Goal: Task Accomplishment & Management: Complete application form

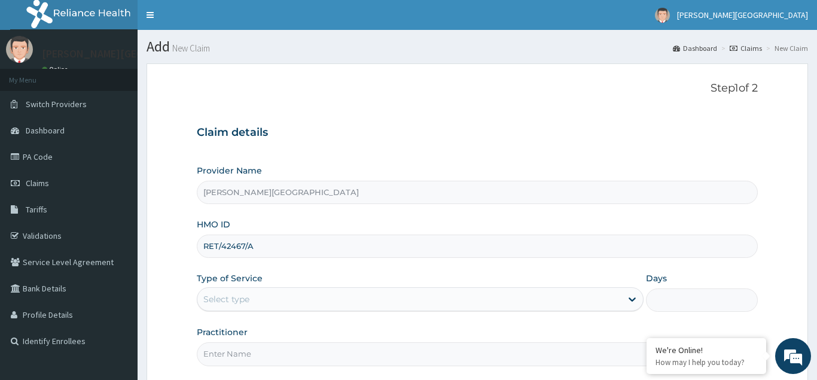
type input "RET/42467/A"
click at [233, 293] on div "Select type" at bounding box center [409, 299] width 425 height 19
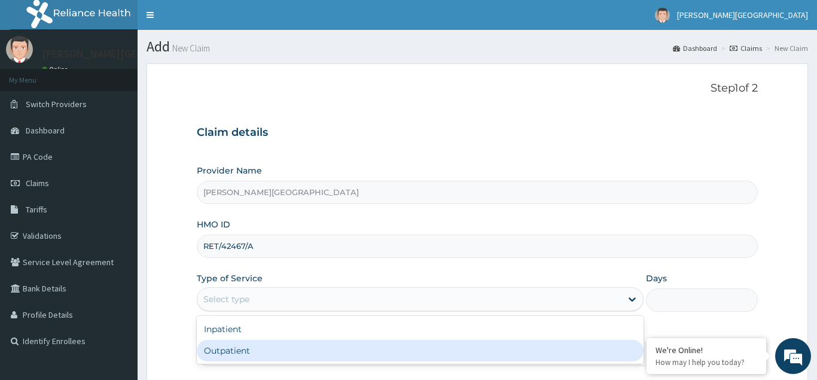
click at [237, 346] on div "Outpatient" at bounding box center [420, 351] width 447 height 22
type input "1"
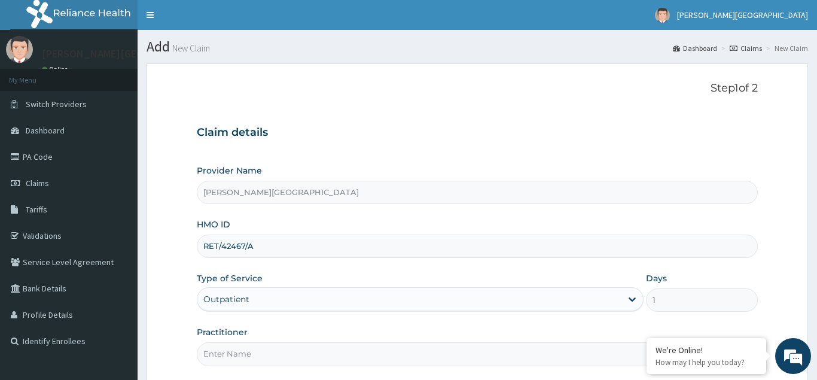
scroll to position [113, 0]
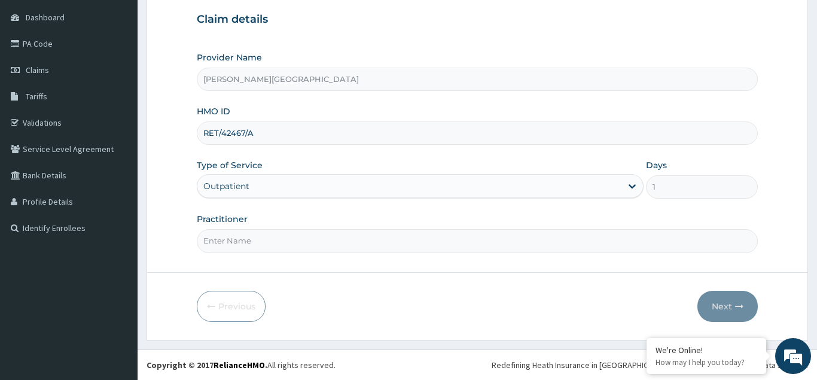
click at [231, 241] on input "Practitioner" at bounding box center [477, 240] width 561 height 23
click at [229, 240] on input "Practitioner" at bounding box center [477, 240] width 561 height 23
type input "D"
click at [720, 306] on button "Next" at bounding box center [727, 306] width 60 height 31
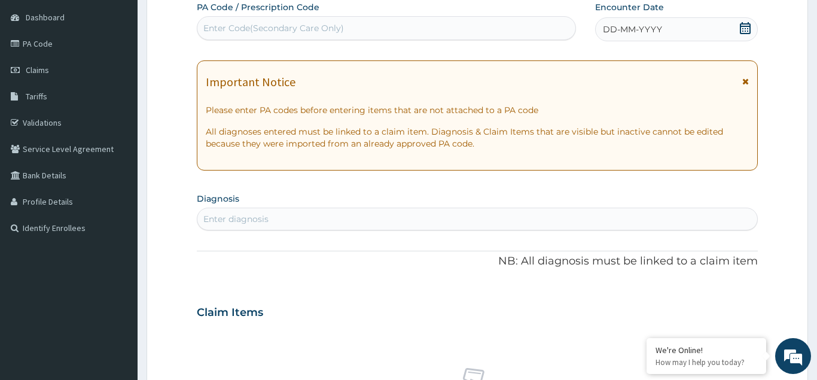
click at [643, 32] on span "DD-MM-YYYY" at bounding box center [632, 29] width 59 height 12
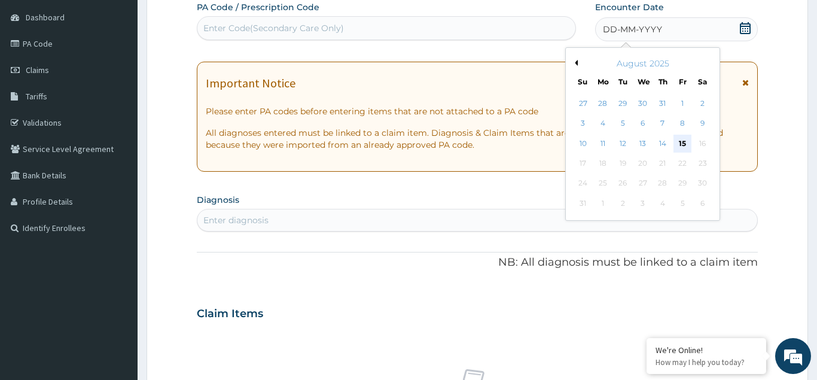
click at [678, 138] on div "15" at bounding box center [683, 144] width 18 height 18
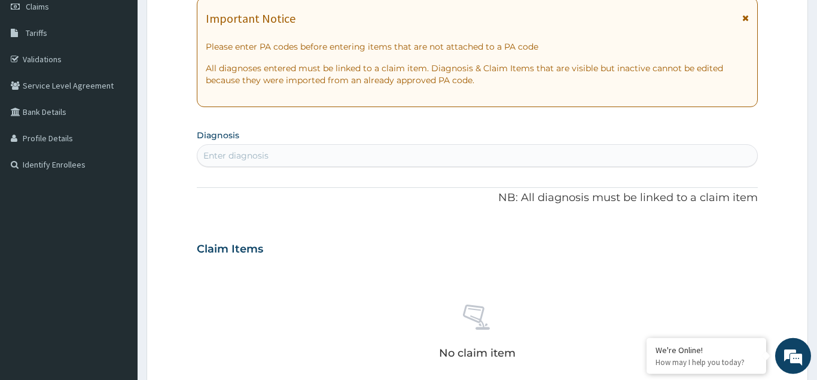
scroll to position [235, 0]
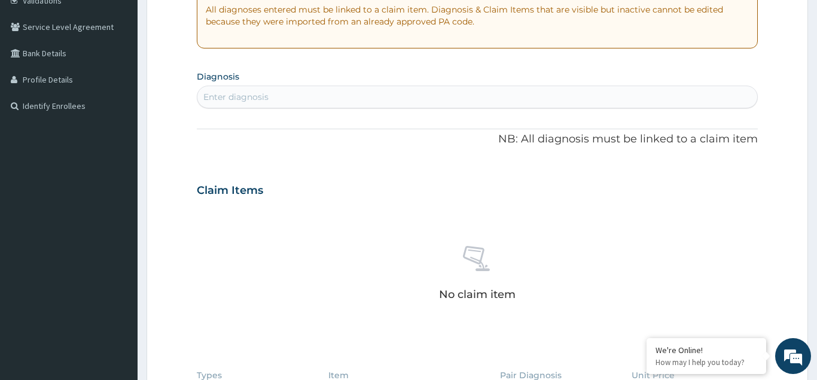
click at [222, 98] on div "Enter diagnosis" at bounding box center [235, 97] width 65 height 12
click at [237, 95] on div "Enter diagnosis" at bounding box center [235, 97] width 65 height 12
type input "H"
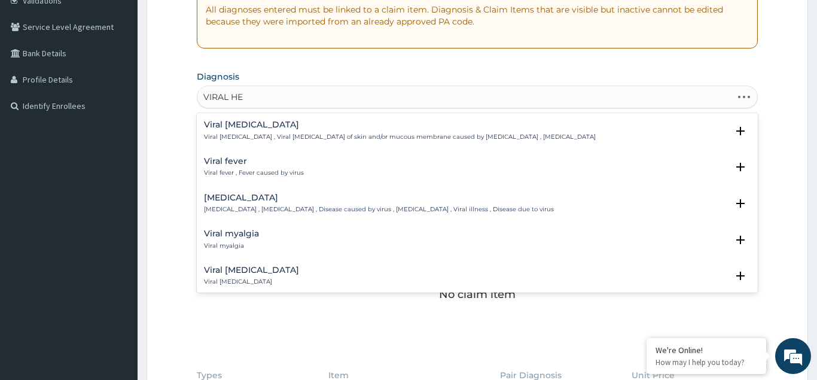
type input "VIRAL HEP"
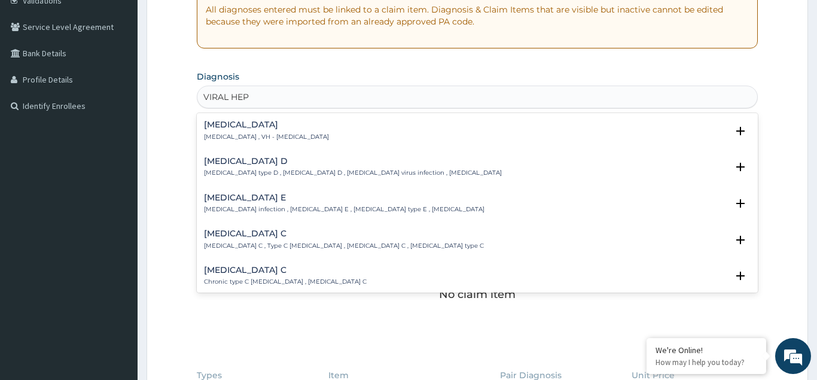
click at [239, 133] on p "[MEDICAL_DATA] , VH - [MEDICAL_DATA]" at bounding box center [266, 137] width 125 height 8
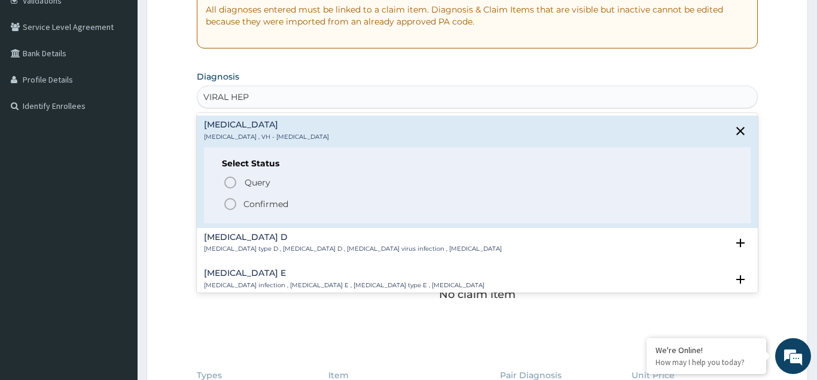
click at [230, 211] on div "Select Status Query Query covers suspected (?), Keep in view (kiv), Ruled out (…" at bounding box center [477, 185] width 547 height 76
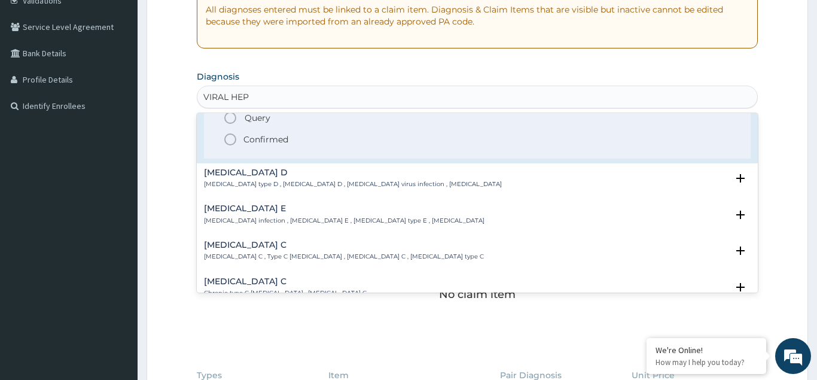
click at [226, 141] on icon "status option filled" at bounding box center [230, 139] width 14 height 14
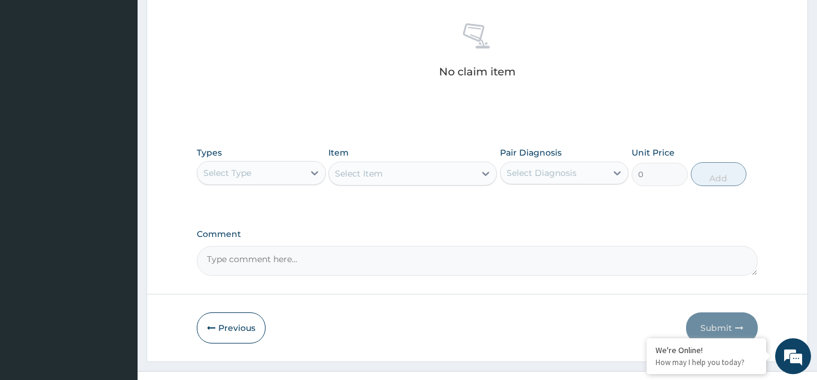
scroll to position [483, 0]
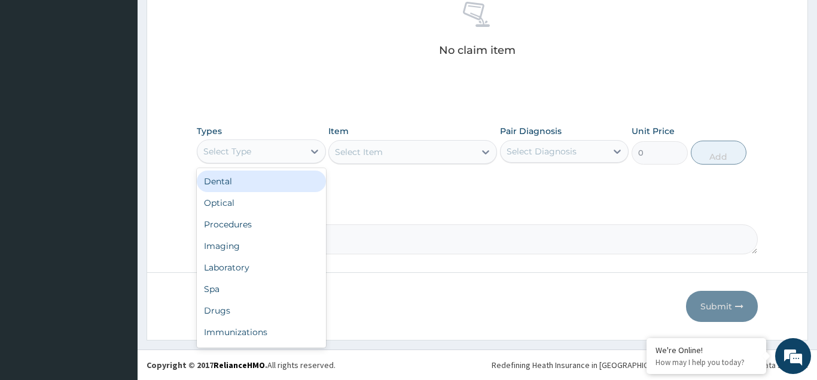
click at [250, 156] on div "Select Type" at bounding box center [227, 151] width 48 height 12
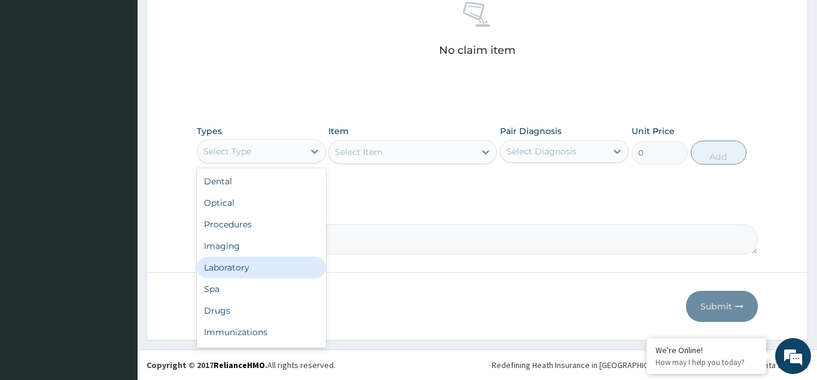
click at [246, 269] on div "Laboratory" at bounding box center [261, 268] width 129 height 22
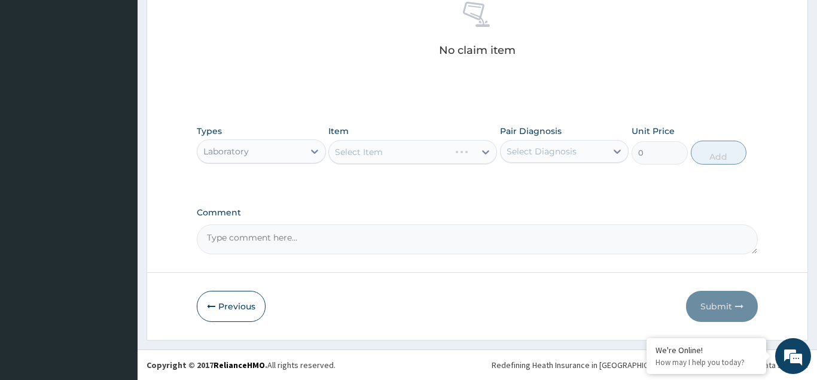
click at [368, 151] on div "Select Item" at bounding box center [412, 152] width 169 height 24
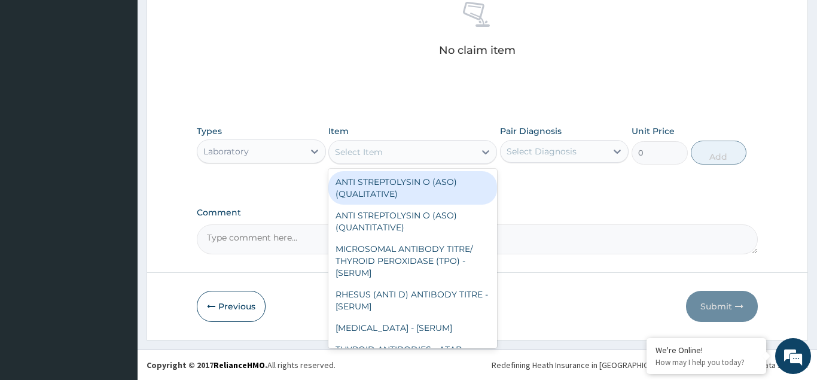
click at [367, 151] on div "Select Item" at bounding box center [359, 152] width 48 height 12
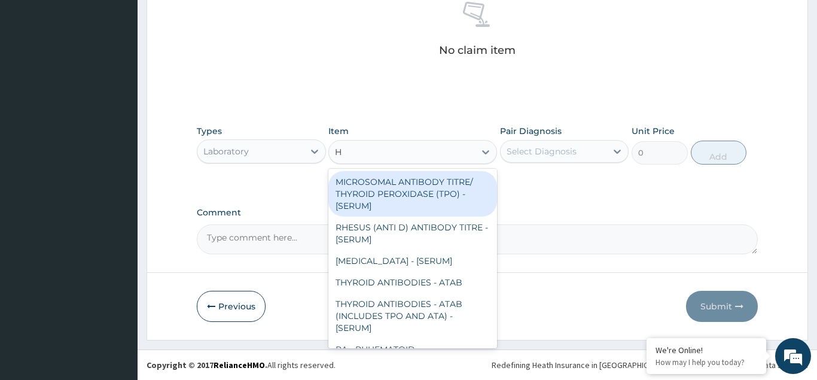
type input "HB"
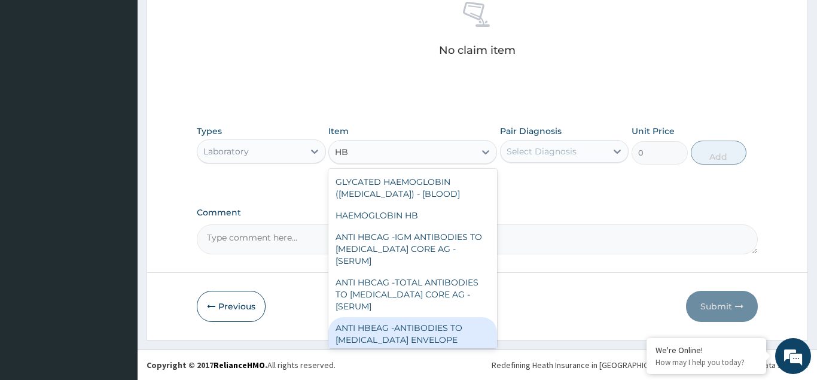
click at [376, 317] on div "ANTI HBEAG -ANTIBODIES TO [MEDICAL_DATA] ENVELOPE ANTIGEN - [SERUM]" at bounding box center [412, 339] width 169 height 45
type input "4620"
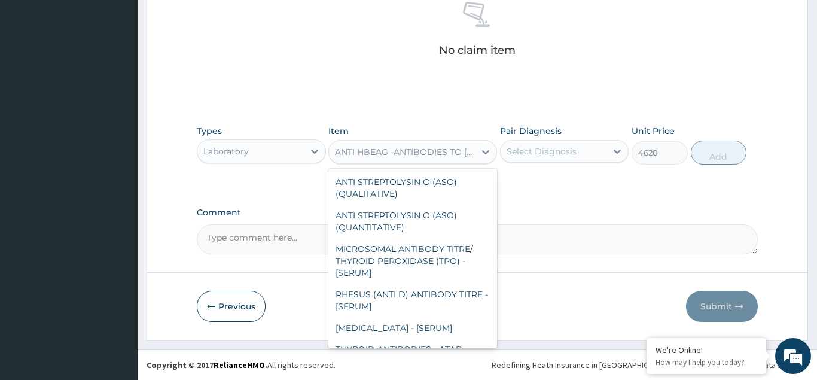
click at [382, 150] on div "ANTI HBEAG -ANTIBODIES TO [MEDICAL_DATA] ENVELOPE ANTIGEN - [SERUM]" at bounding box center [405, 152] width 141 height 12
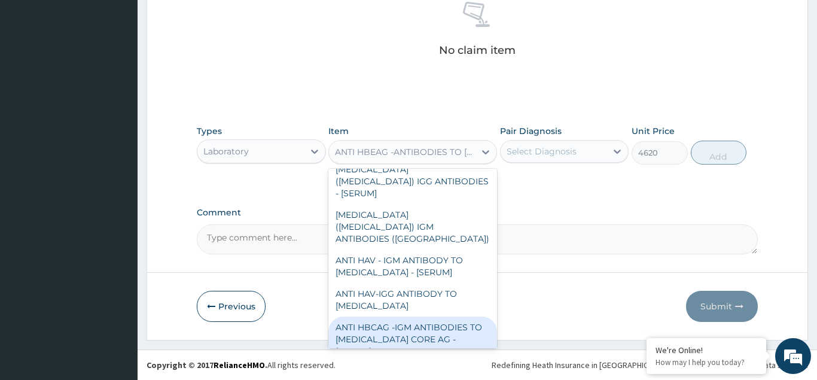
click at [429, 316] on div "ANTI HBCAG -IGM ANTIBODIES TO [MEDICAL_DATA] CORE AG - [SERUM]" at bounding box center [412, 338] width 169 height 45
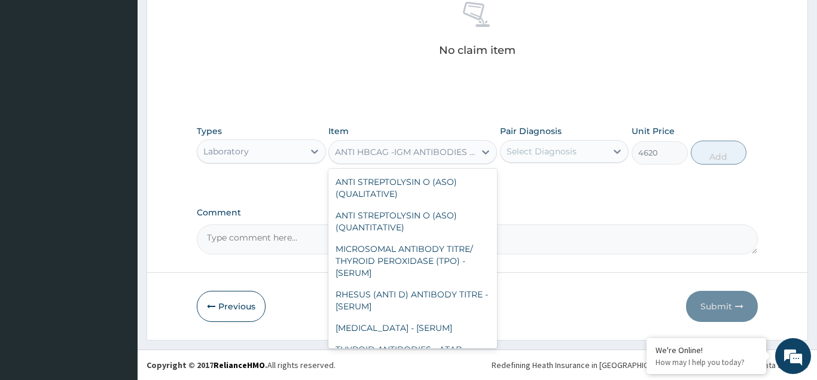
click at [414, 148] on div "ANTI HBCAG -IGM ANTIBODIES TO [MEDICAL_DATA] CORE AG - [SERUM]" at bounding box center [405, 152] width 141 height 12
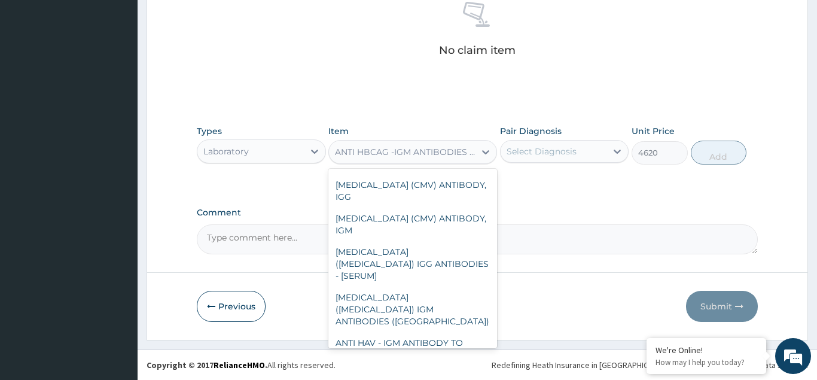
scroll to position [11279, 0]
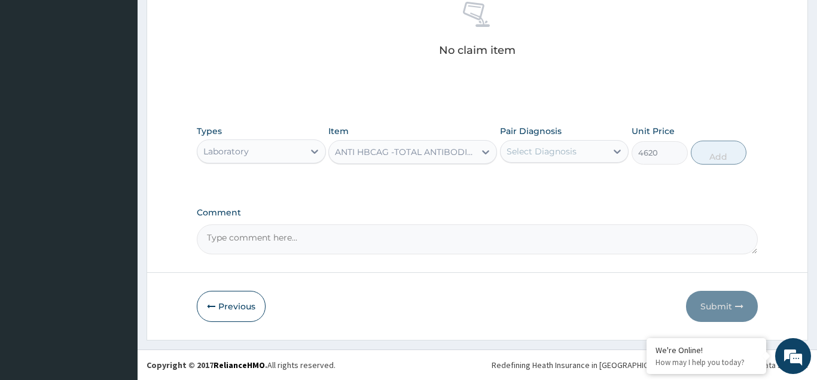
click at [379, 153] on div "ANTI HBCAG -TOTAL ANTIBODIES TO [MEDICAL_DATA] CORE AG - [SERUM]" at bounding box center [405, 152] width 141 height 12
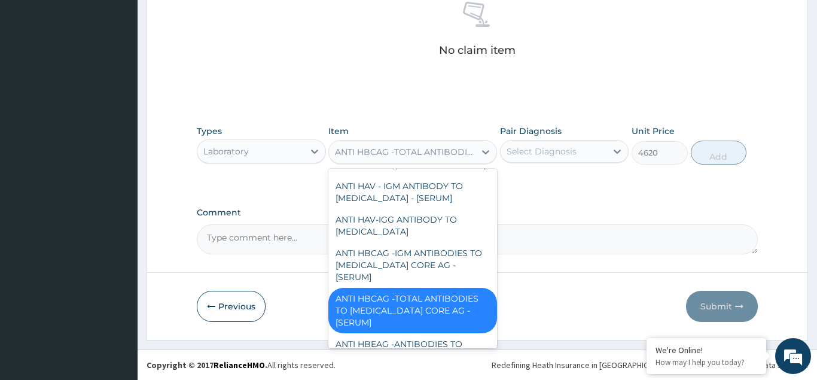
scroll to position [11377, 0]
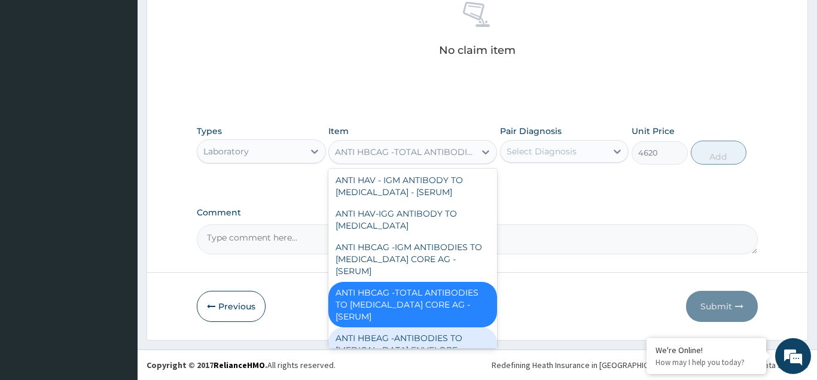
click at [409, 327] on div "ANTI HBEAG -ANTIBODIES TO [MEDICAL_DATA] ENVELOPE ANTIGEN - [SERUM]" at bounding box center [412, 349] width 169 height 45
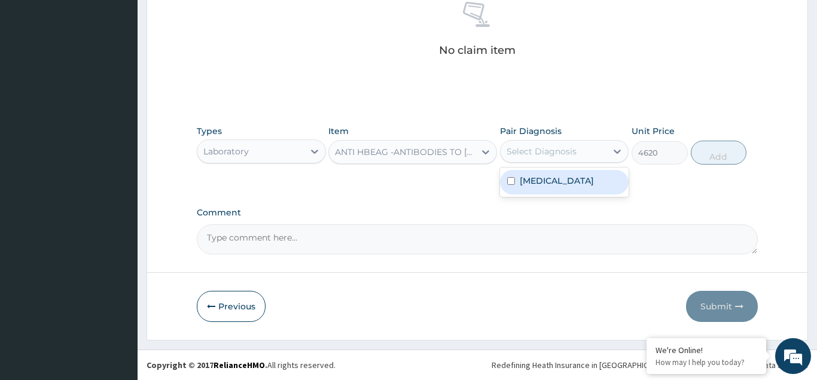
click at [534, 151] on div "Select Diagnosis" at bounding box center [542, 151] width 70 height 12
click at [623, 185] on div "[MEDICAL_DATA]" at bounding box center [564, 182] width 129 height 25
checkbox input "true"
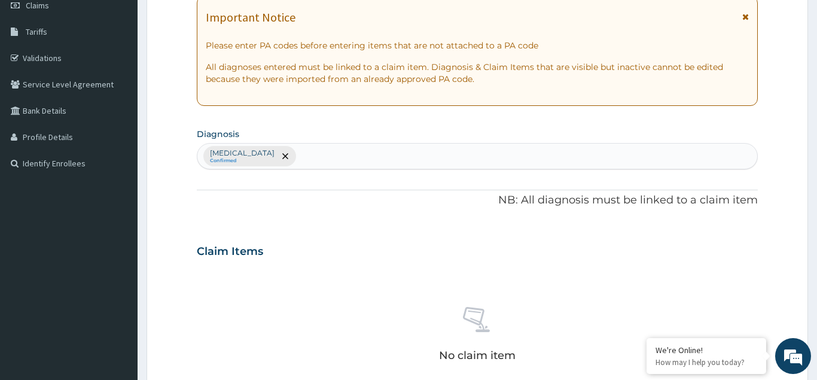
scroll to position [0, 0]
